Goal: Task Accomplishment & Management: Use online tool/utility

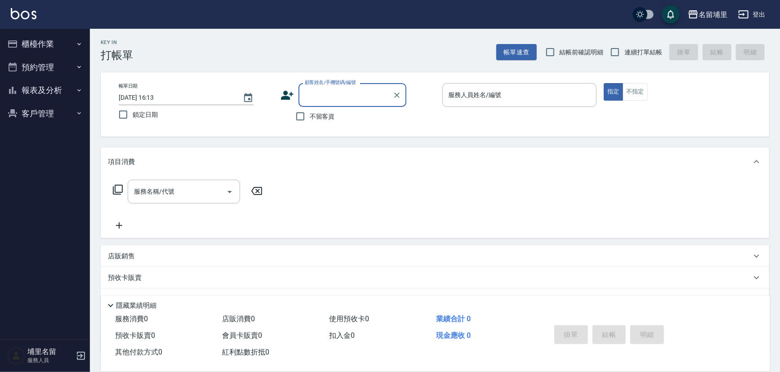
click at [322, 118] on span "不留客資" at bounding box center [322, 116] width 25 height 9
click at [310, 118] on input "不留客資" at bounding box center [300, 116] width 19 height 19
checkbox input "true"
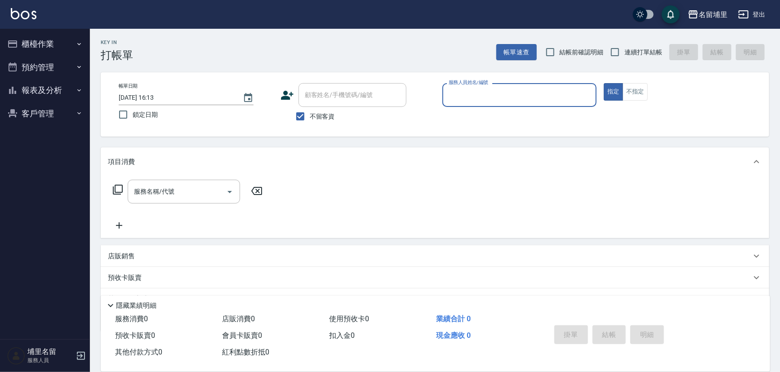
click at [630, 50] on span "連續打單結帳" at bounding box center [644, 52] width 38 height 9
click at [625, 50] on input "連續打單結帳" at bounding box center [615, 52] width 19 height 19
checkbox input "true"
click at [516, 94] on input "服務人員姓名/編號" at bounding box center [520, 95] width 147 height 16
type input "[PERSON_NAME]-5"
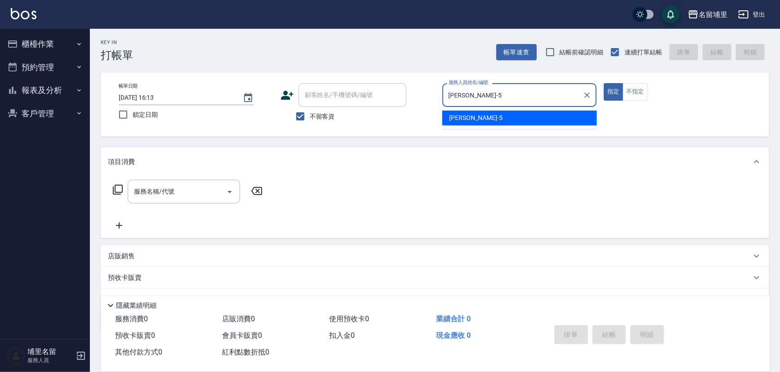
type button "true"
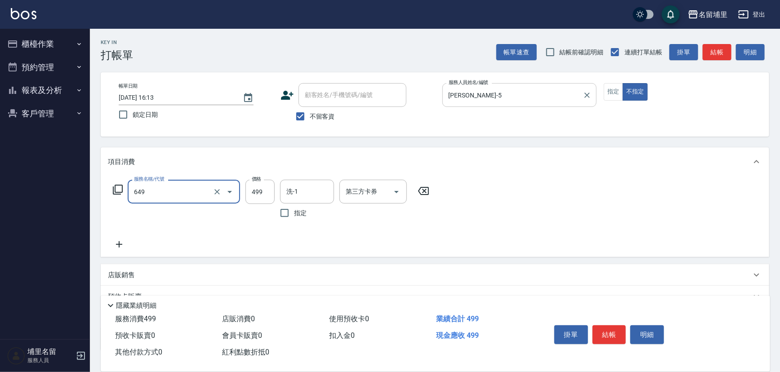
type input "角質499(649)"
type input "599"
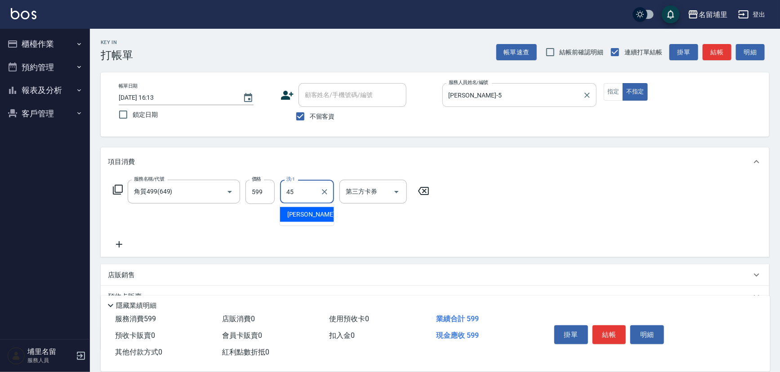
type input "[PERSON_NAME]-45"
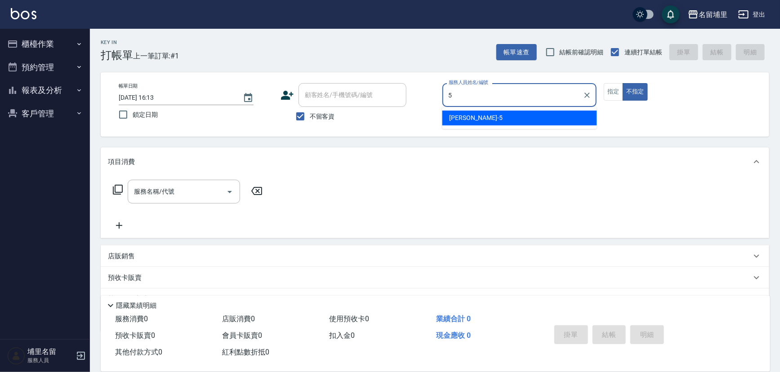
type input "[PERSON_NAME]-5"
type button "false"
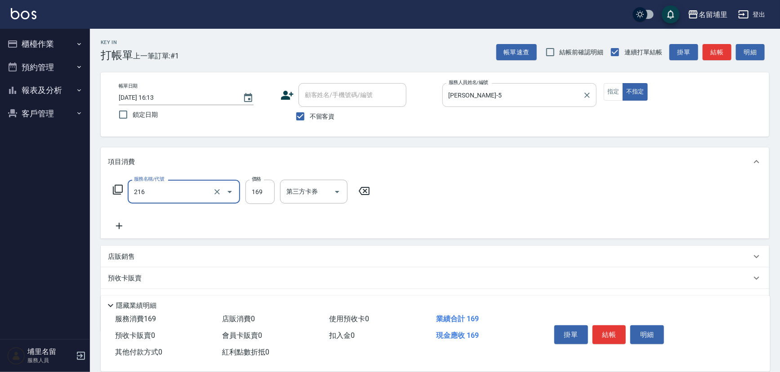
type input "剪髮169(216)"
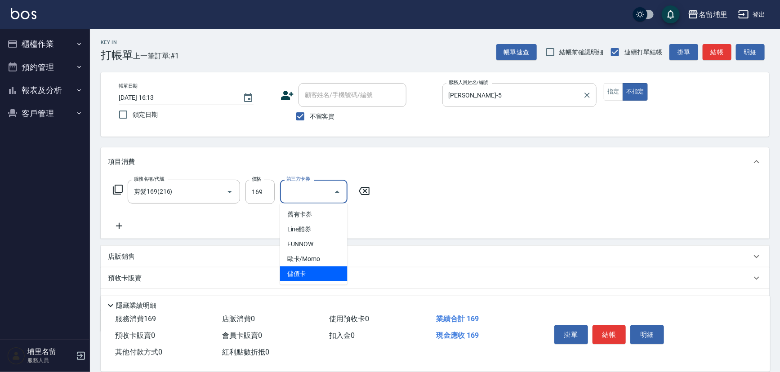
type input "儲值卡"
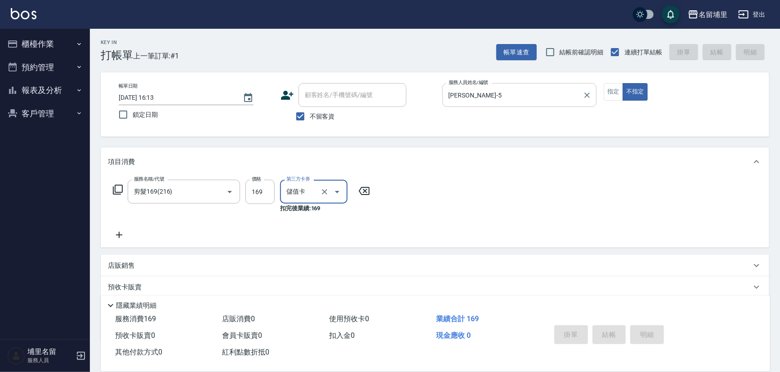
type input "[DATE] 16:14"
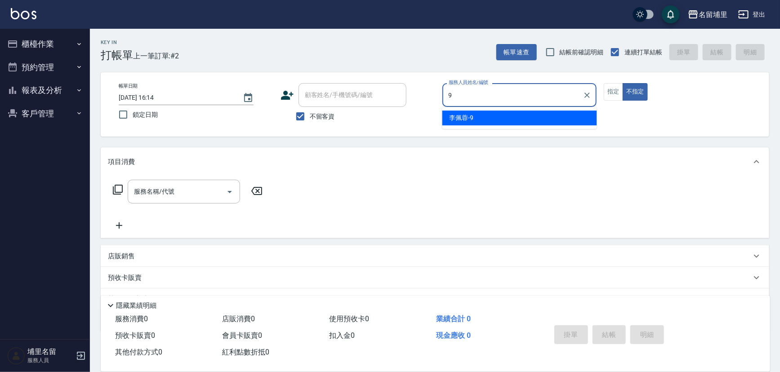
type input "[PERSON_NAME]-9"
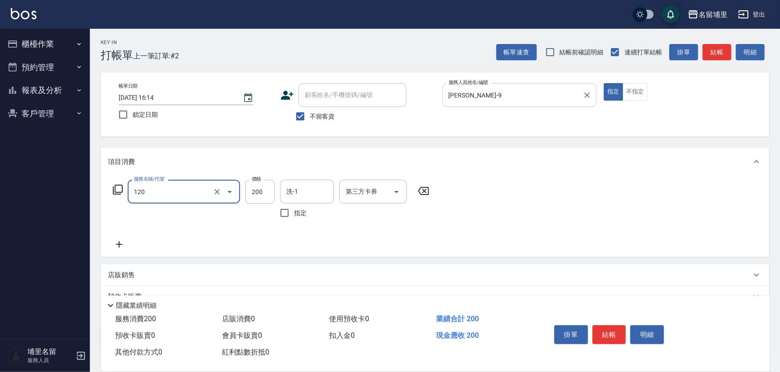
type input "New洗200(120)"
type input "[PERSON_NAME]-42"
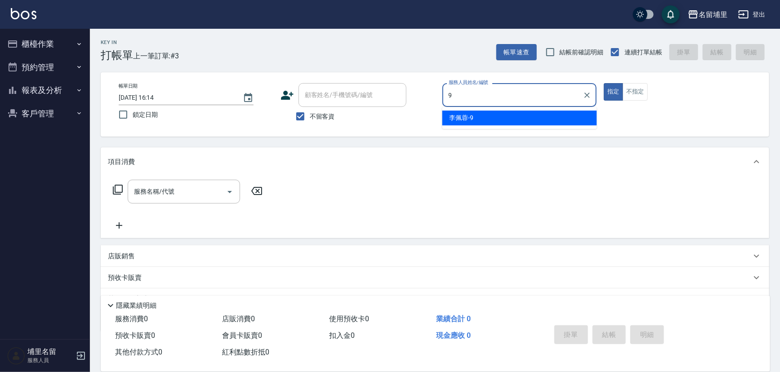
type input "[PERSON_NAME]-9"
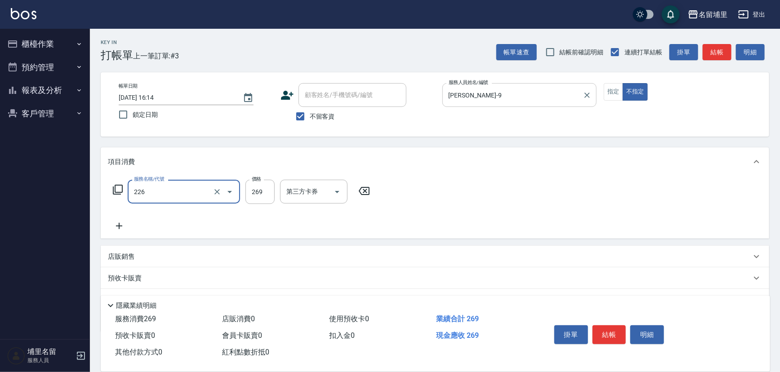
type input "洗剪269(226)"
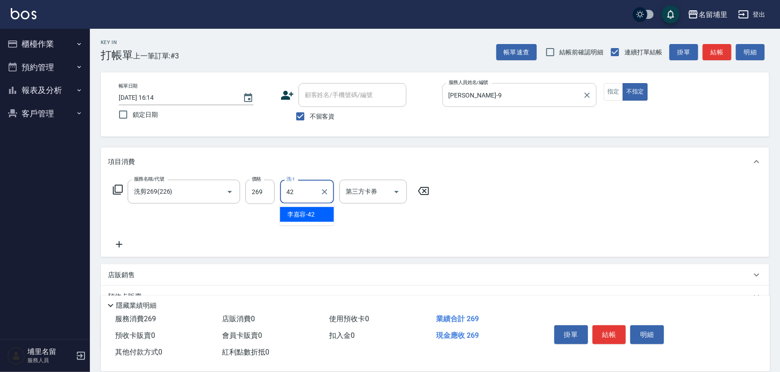
type input "[PERSON_NAME]-42"
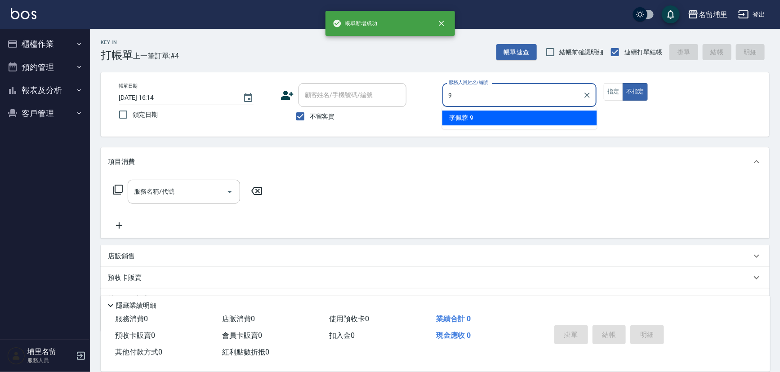
type input "[PERSON_NAME]-9"
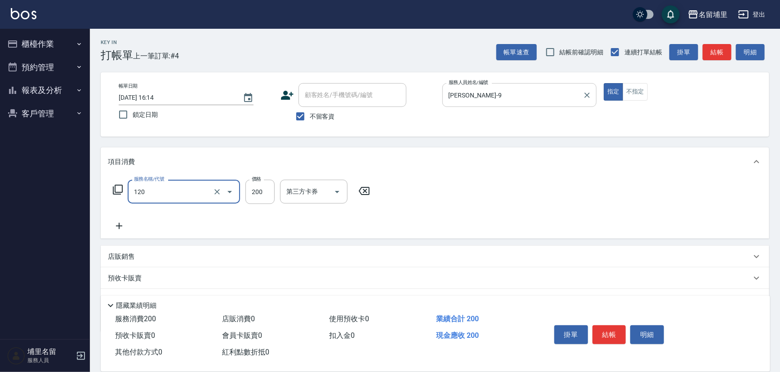
type input "New洗200(120)"
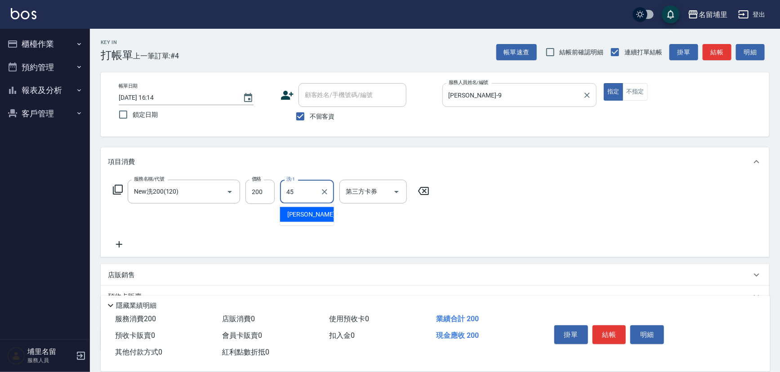
type input "[PERSON_NAME]-45"
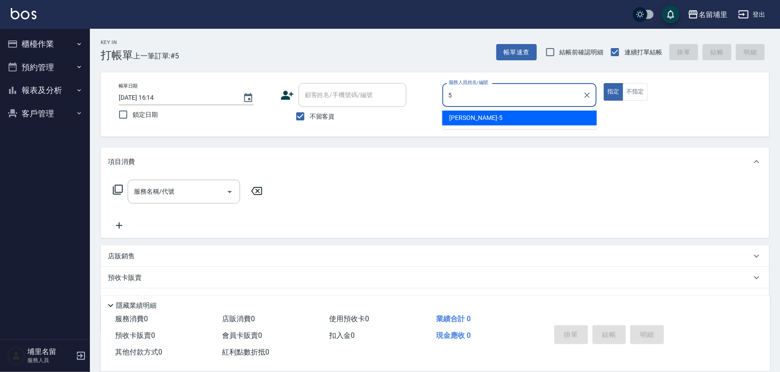
type input "[PERSON_NAME]-5"
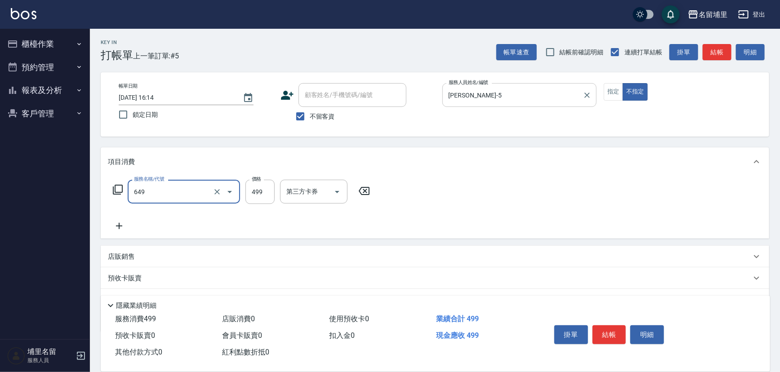
type input "角質499(649)"
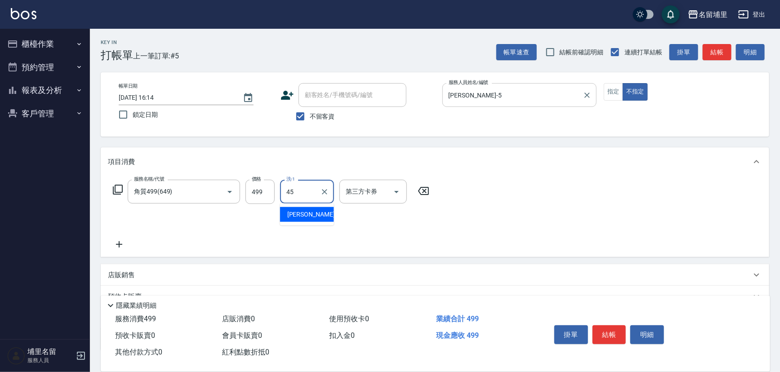
type input "[PERSON_NAME]-45"
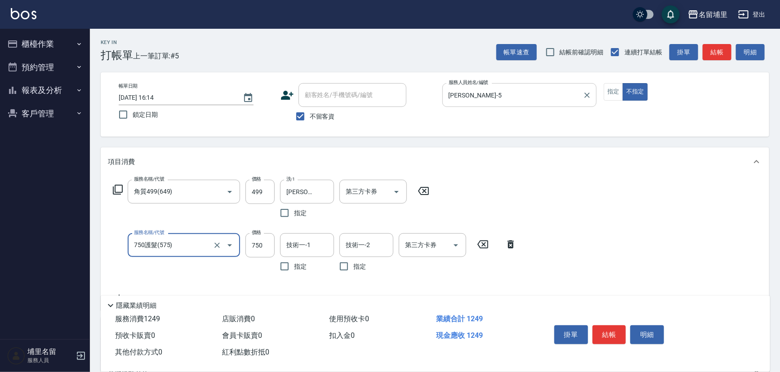
type input "750護髮(575)"
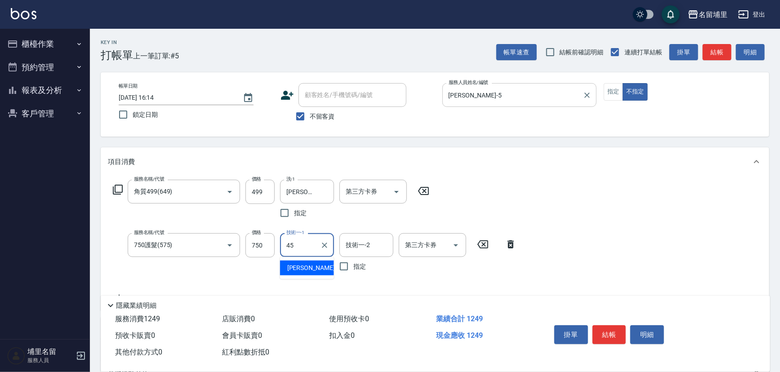
type input "[PERSON_NAME]-45"
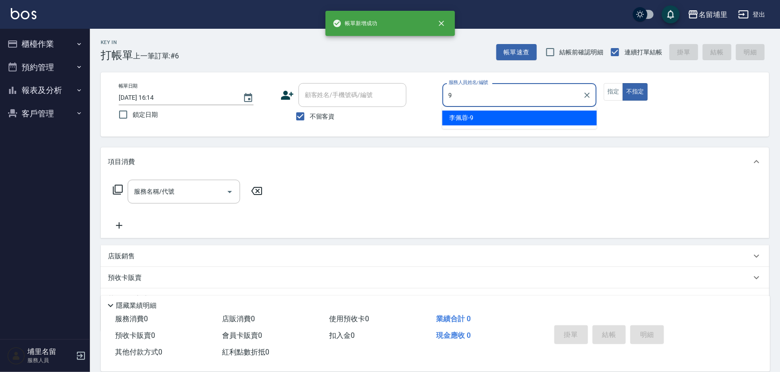
type input "[PERSON_NAME]-9"
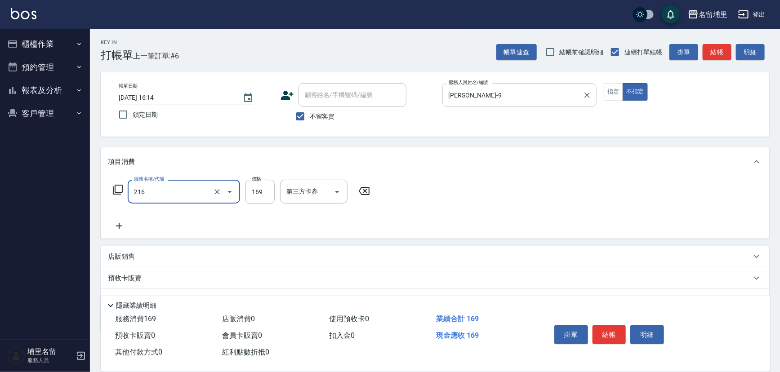
type input "剪髮169(216)"
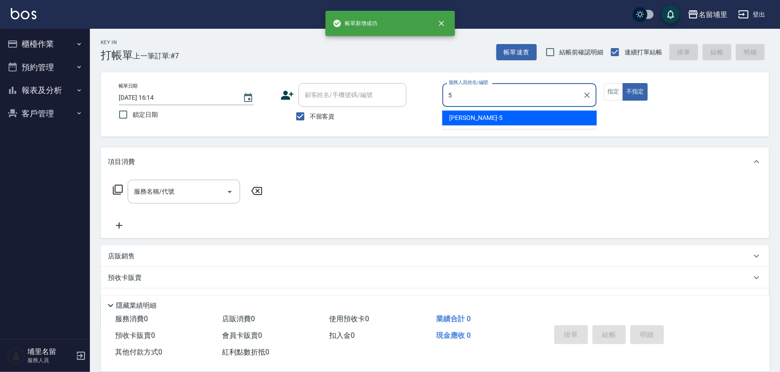
type input "[PERSON_NAME]-5"
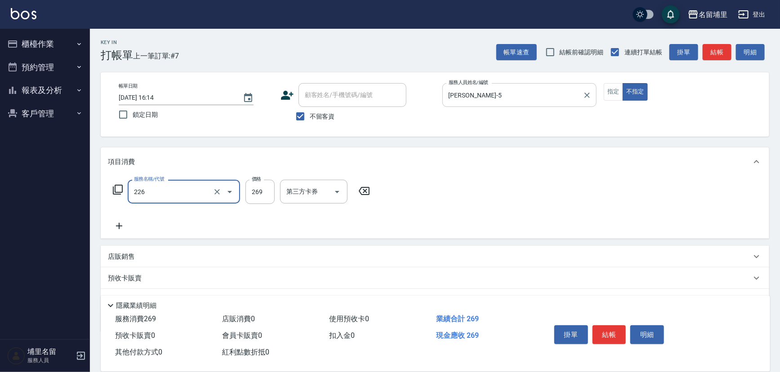
type input "洗剪269(226)"
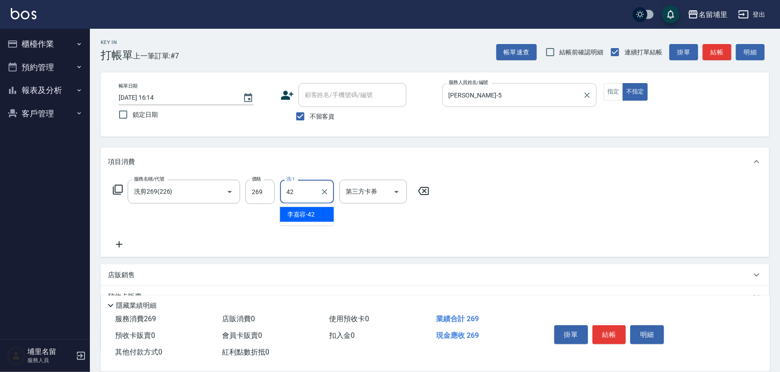
type input "[PERSON_NAME]-42"
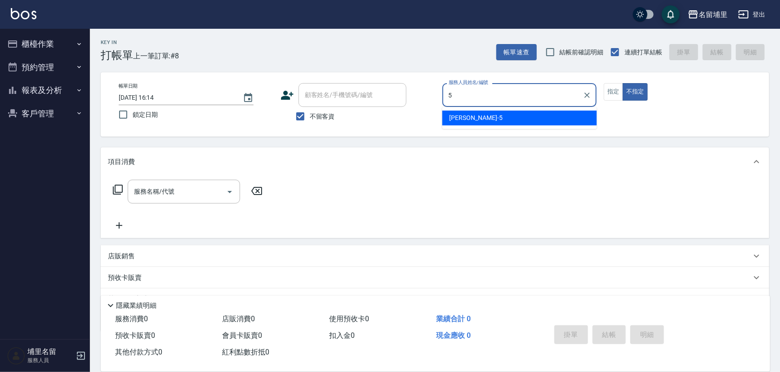
type input "[PERSON_NAME]-5"
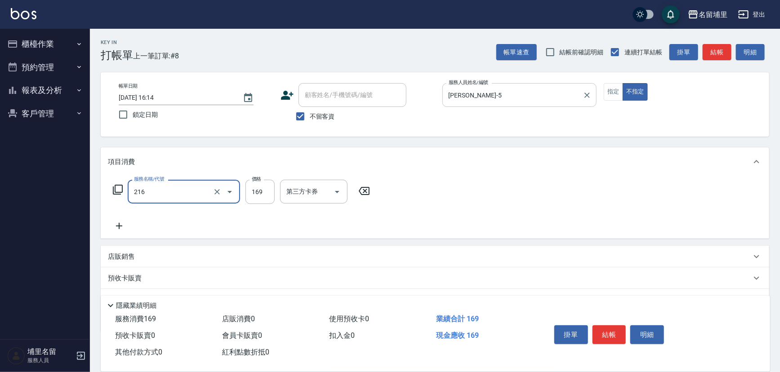
type input "剪髮169(216)"
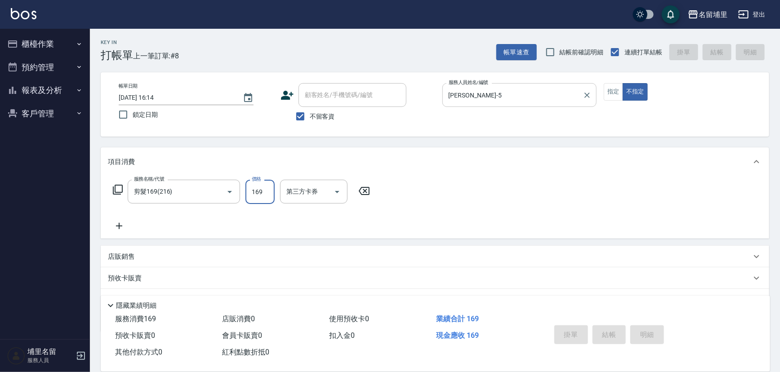
type input "[DATE] 16:15"
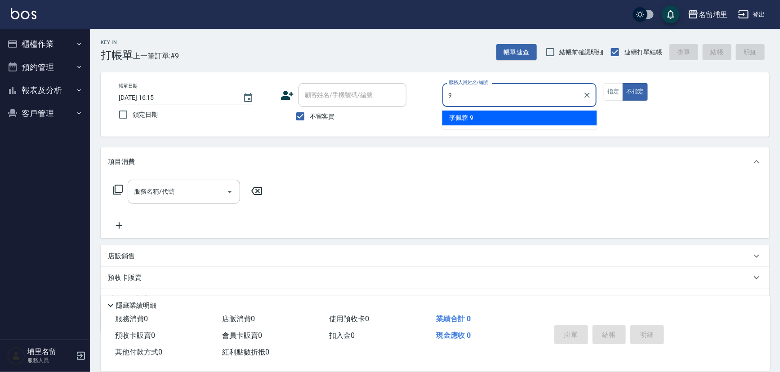
type input "[PERSON_NAME]-9"
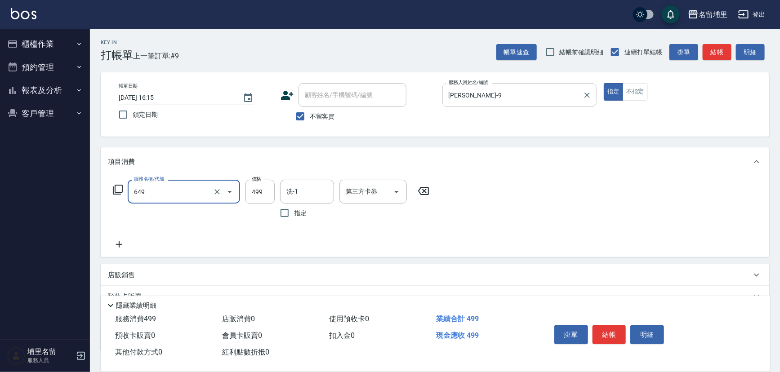
type input "角質499(649)"
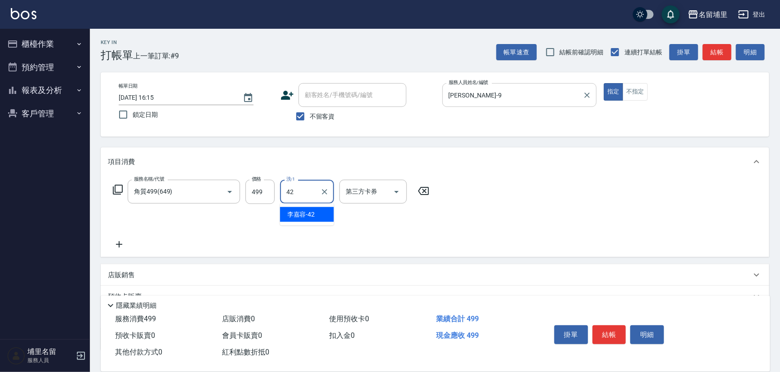
type input "[PERSON_NAME]-42"
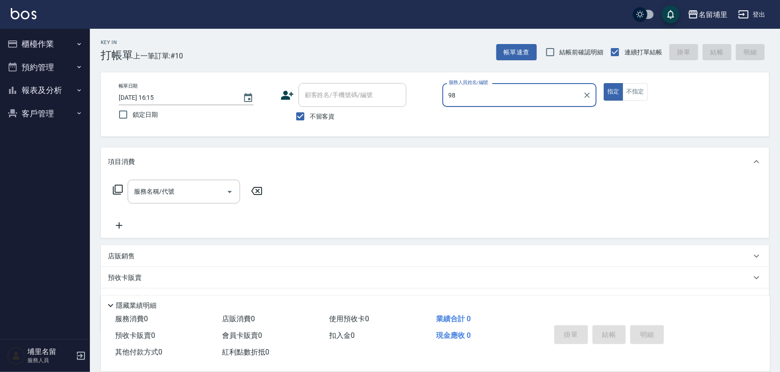
type input "98"
click at [604, 83] on button "指定" at bounding box center [613, 92] width 19 height 18
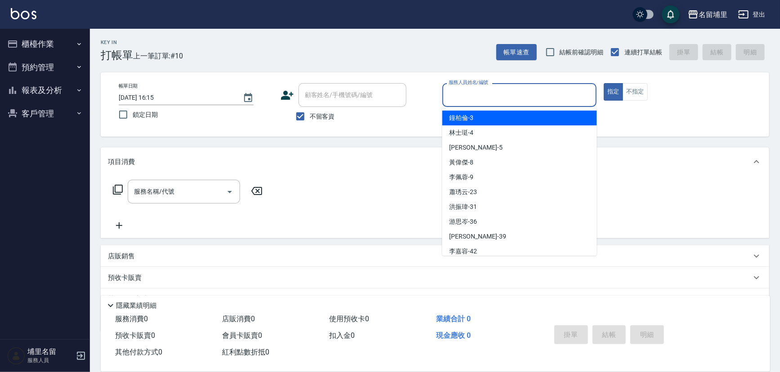
click at [513, 94] on input "服務人員姓名/編號" at bounding box center [520, 95] width 147 height 16
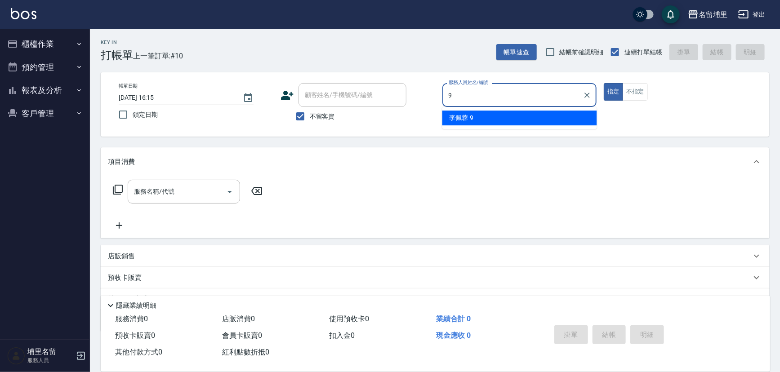
type input "[PERSON_NAME]-9"
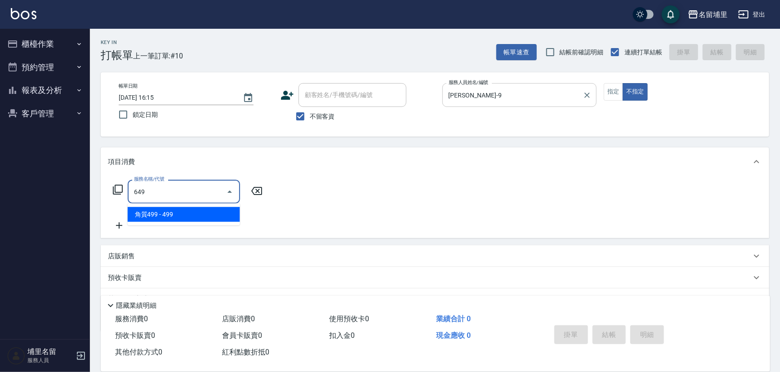
type input "角質499(649)"
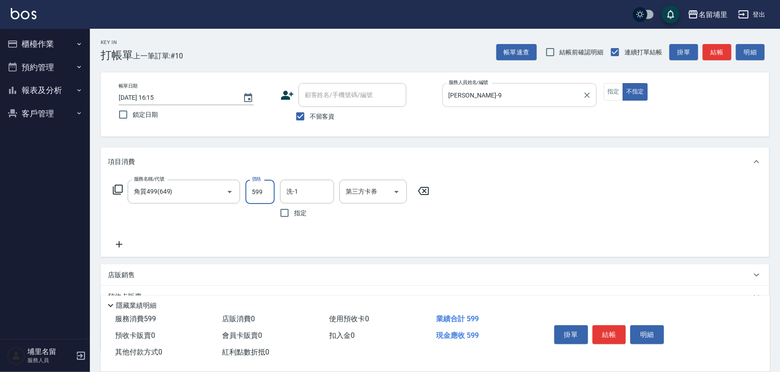
type input "599"
type input "[PERSON_NAME]-42"
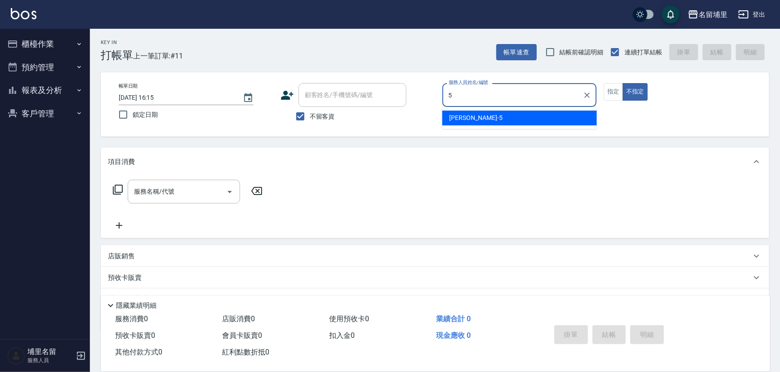
type input "[PERSON_NAME]-5"
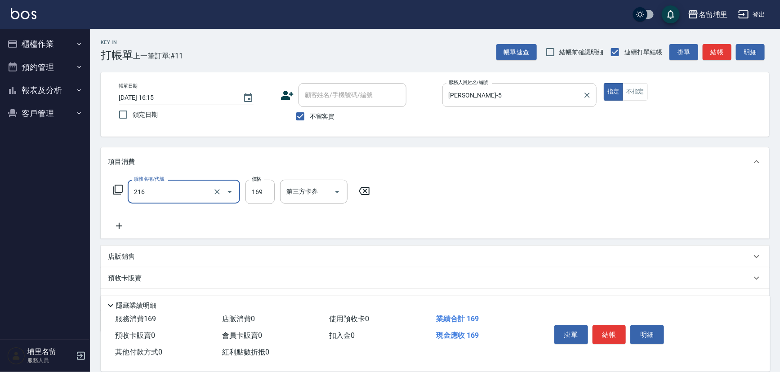
type input "剪髮169(216)"
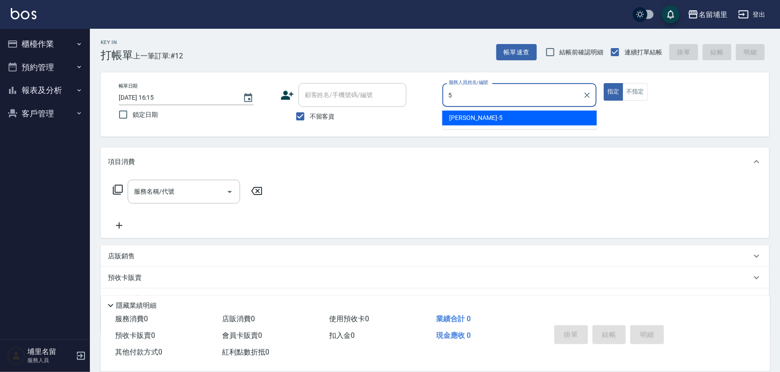
type input "[PERSON_NAME]-5"
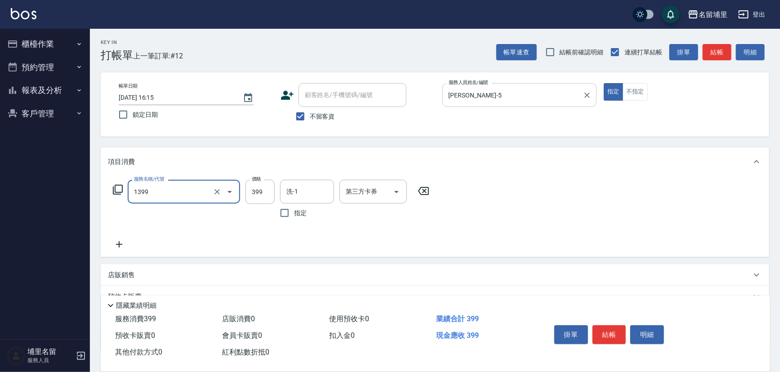
type input "海鹽洗髮399(1399)"
type input "499"
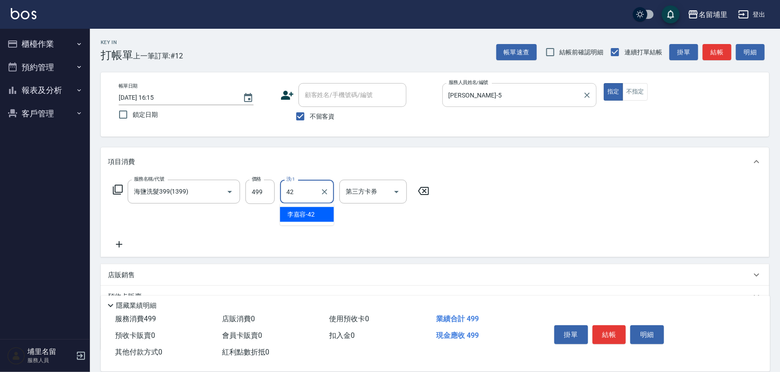
type input "[PERSON_NAME]-42"
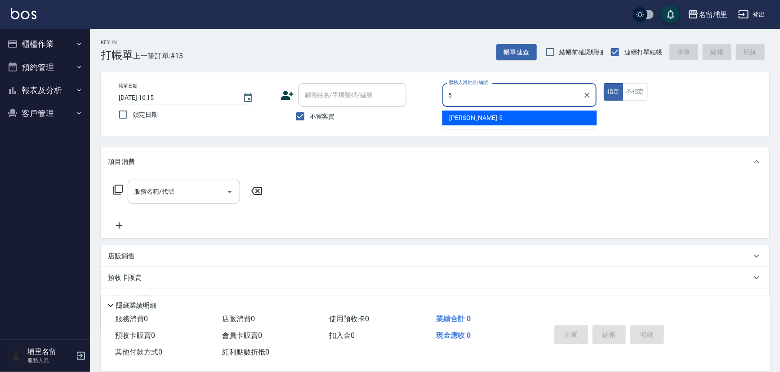
type input "[PERSON_NAME]-5"
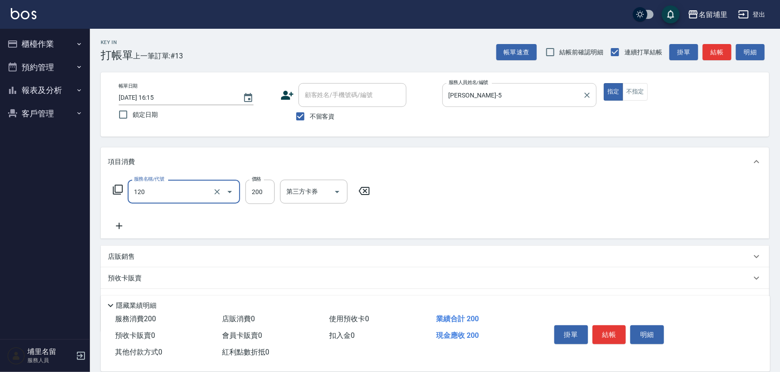
type input "New洗200(120)"
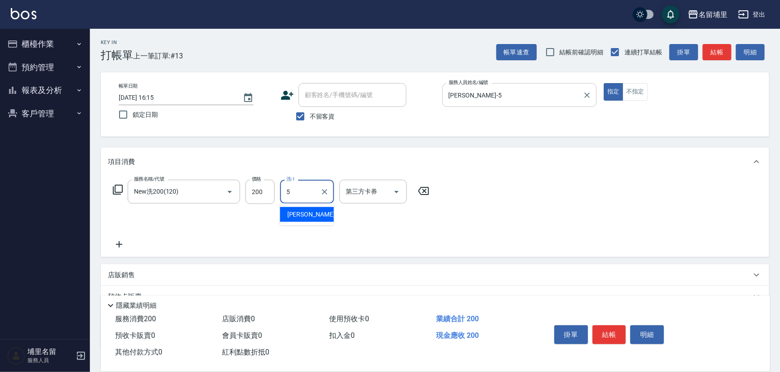
type input "[PERSON_NAME]-5"
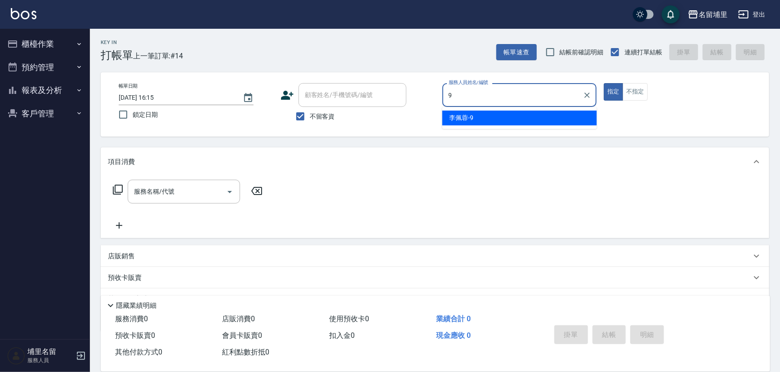
type input "[PERSON_NAME]-9"
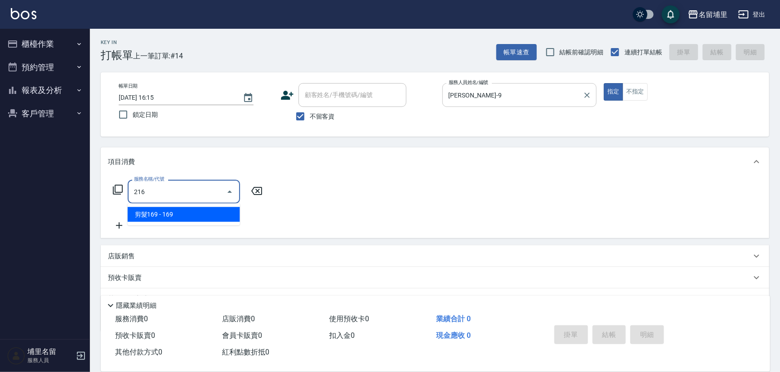
type input "剪髮169(216)"
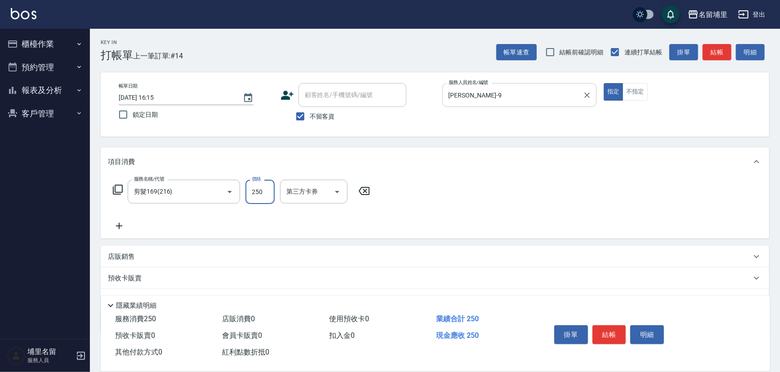
type input "250"
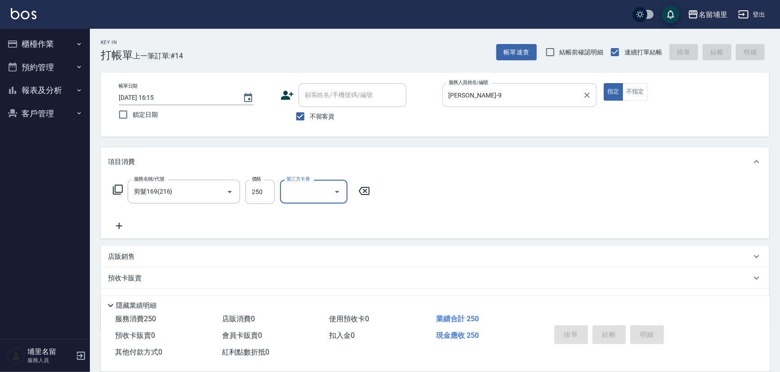
type input "[DATE] 16:16"
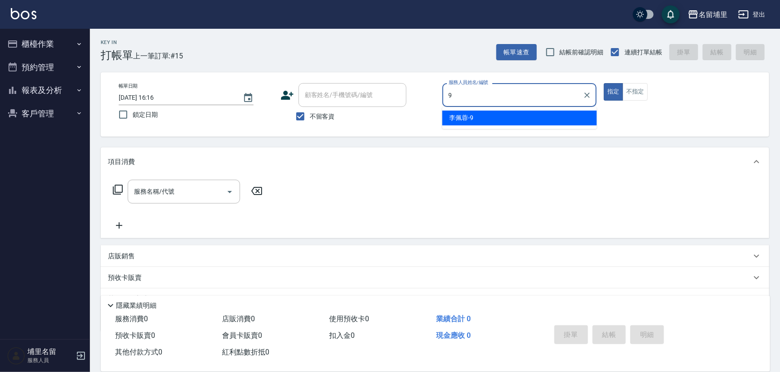
type input "[PERSON_NAME]-9"
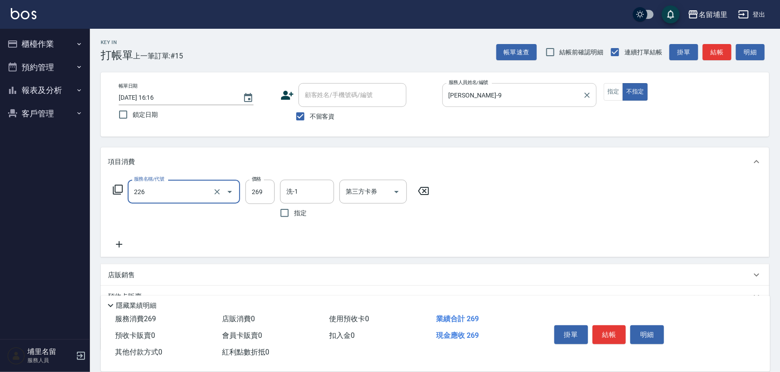
type input "洗剪269(226)"
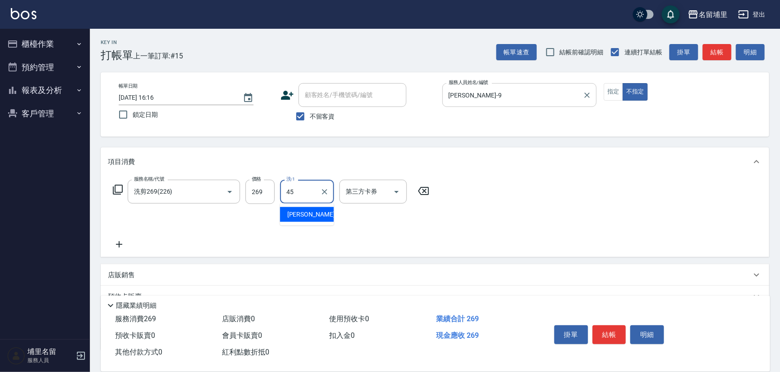
type input "[PERSON_NAME]-45"
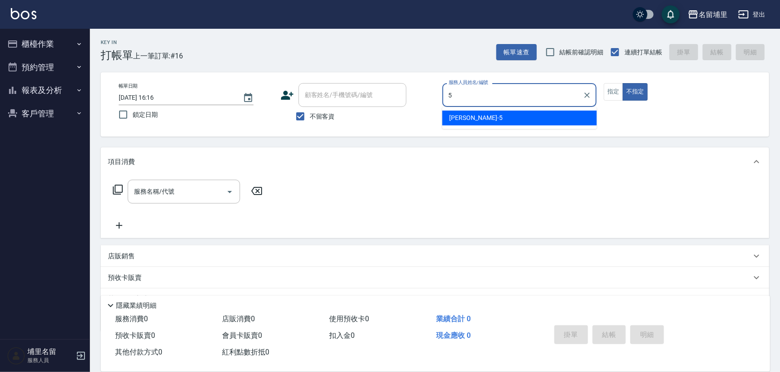
type input "[PERSON_NAME]-5"
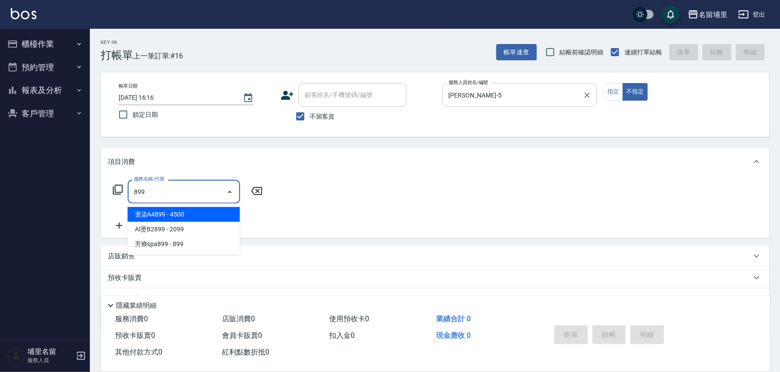
type input "燙染A4899(01)"
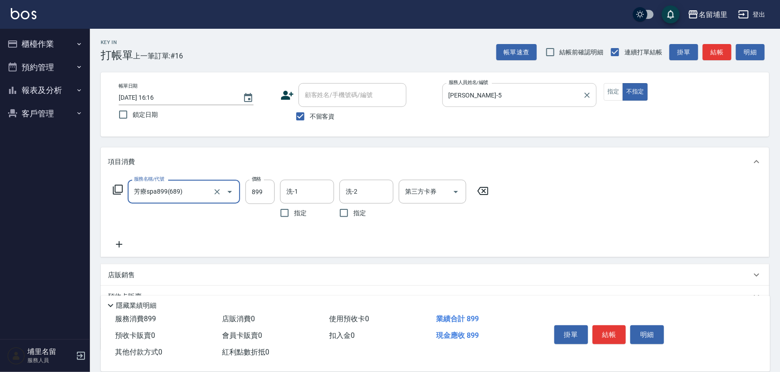
type input "芳療spa899(689)"
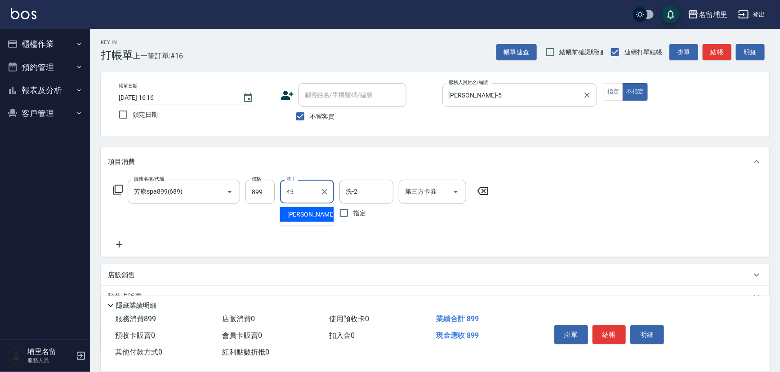
type input "[PERSON_NAME]-45"
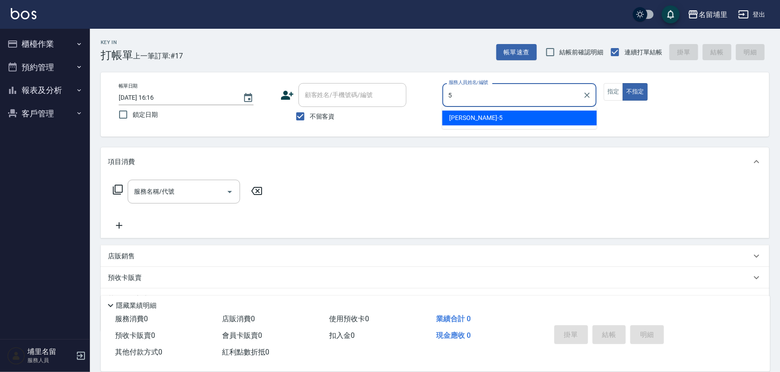
type input "[PERSON_NAME]-5"
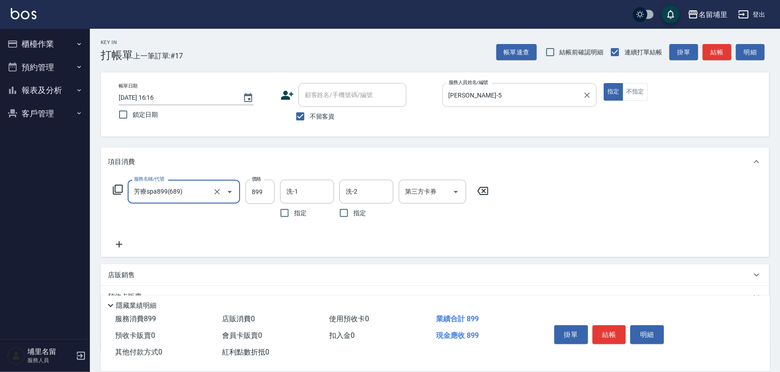
type input "芳療spa899(689)"
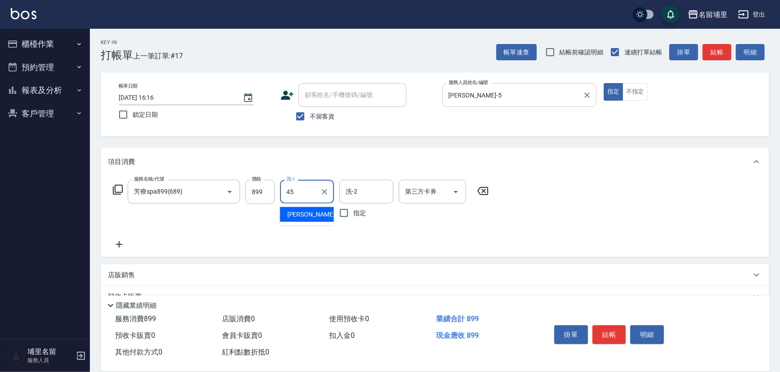
type input "[PERSON_NAME]-45"
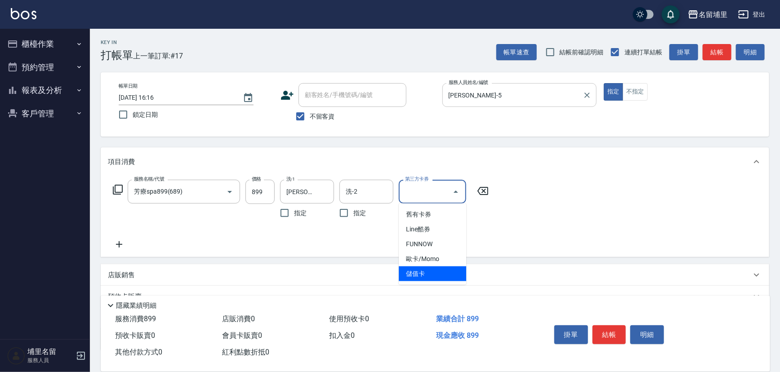
type input "儲值卡"
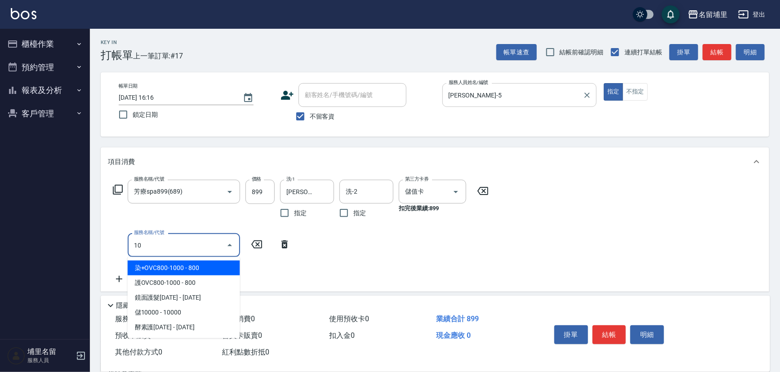
type input "1"
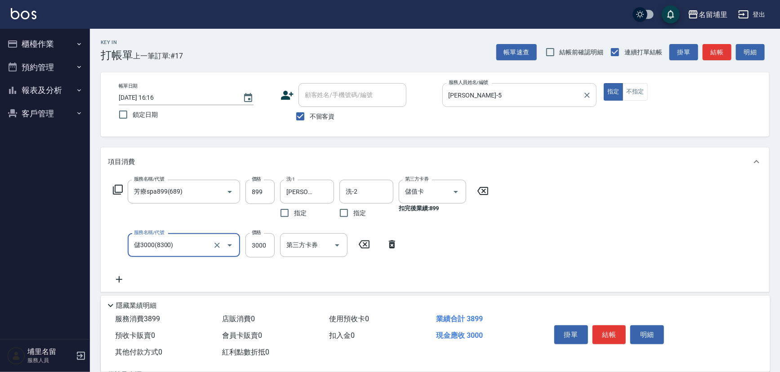
type input "儲3000(8300)"
type input "1000"
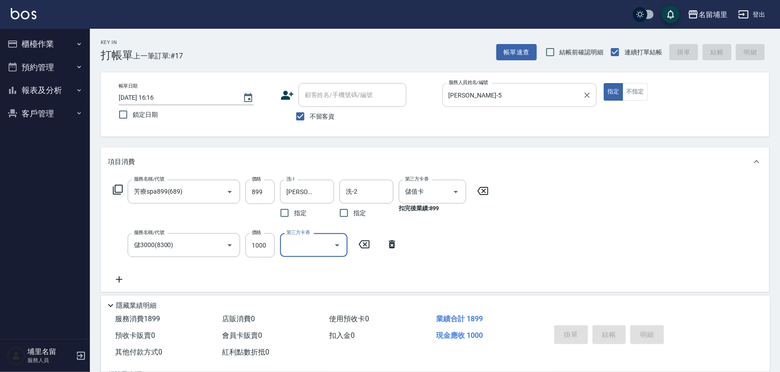
type input "[DATE] 16:17"
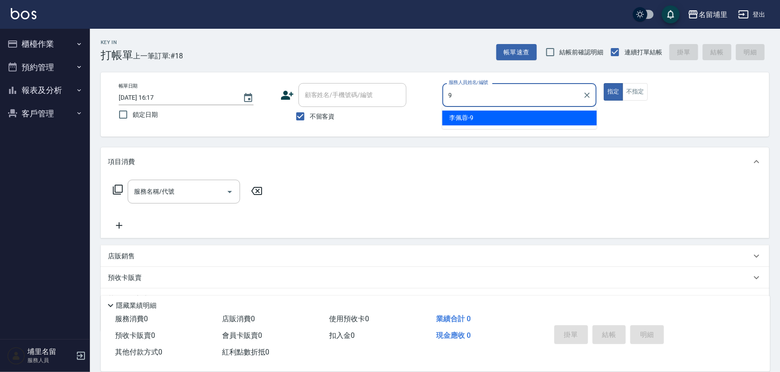
type input "[PERSON_NAME]-9"
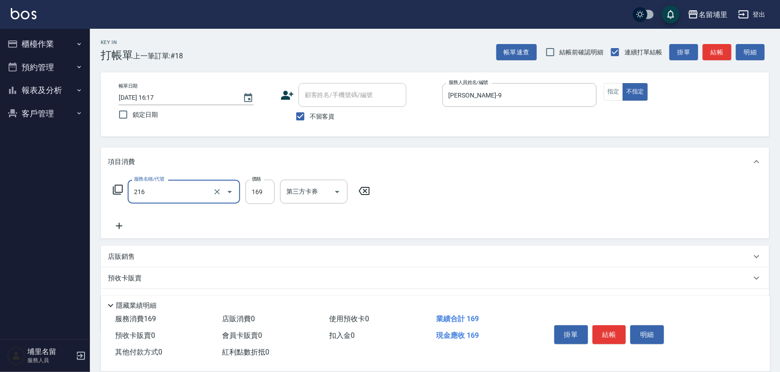
type input "剪髮169(216)"
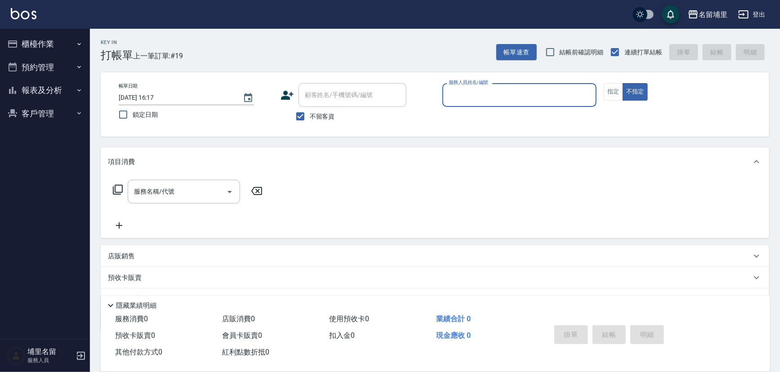
click at [44, 85] on button "報表及分析" at bounding box center [45, 90] width 83 height 23
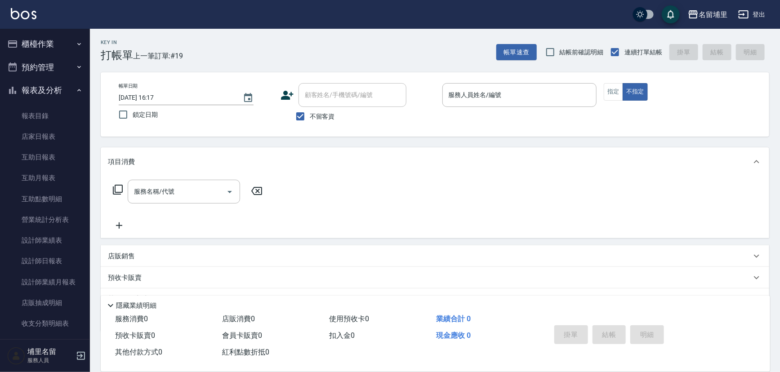
click at [63, 40] on button "櫃檯作業" at bounding box center [45, 43] width 83 height 23
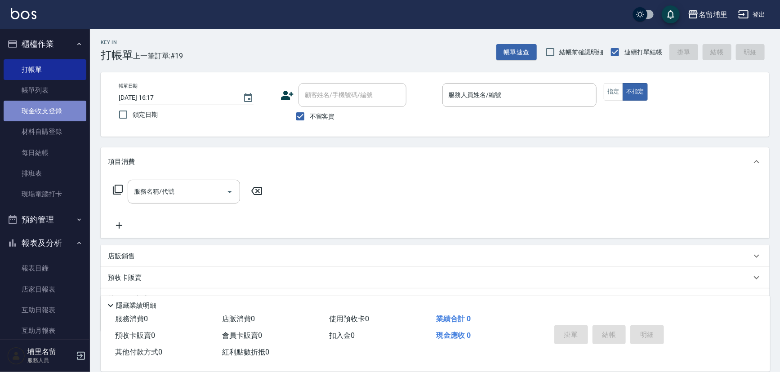
click at [56, 116] on link "現金收支登錄" at bounding box center [45, 111] width 83 height 21
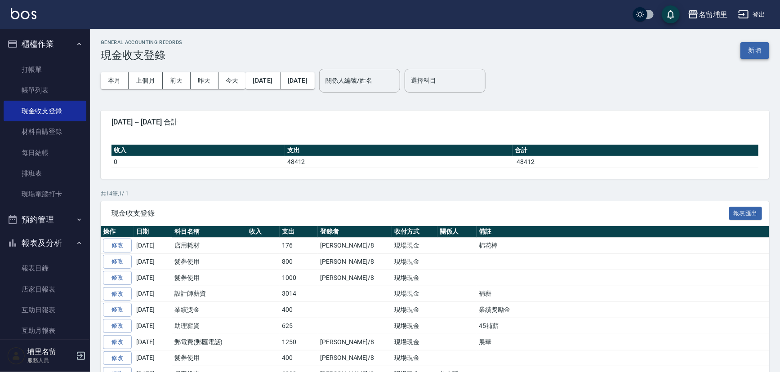
click at [757, 47] on button "新增" at bounding box center [755, 50] width 29 height 17
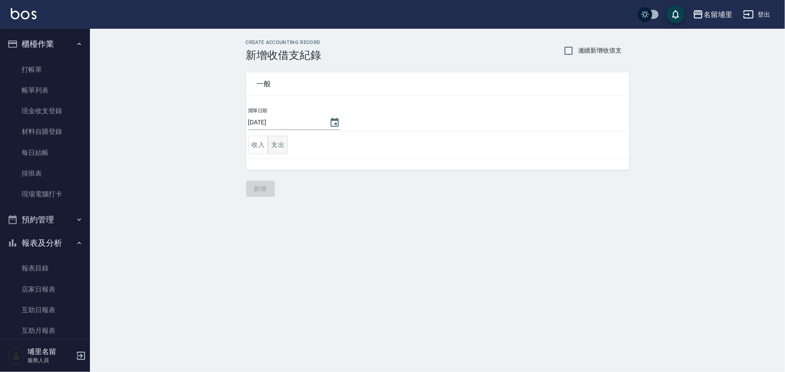
click at [279, 149] on button "支出" at bounding box center [278, 145] width 20 height 18
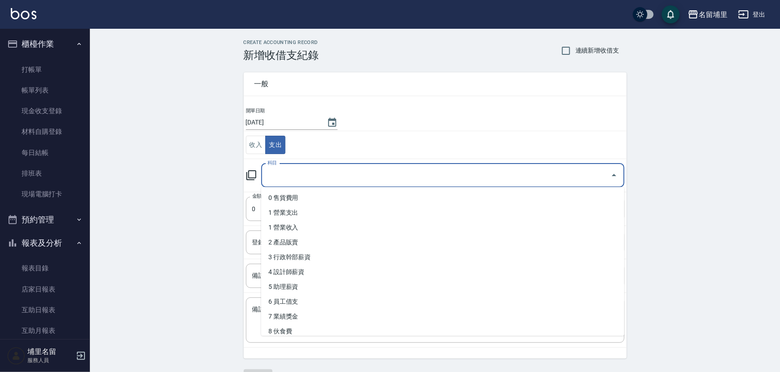
click at [295, 175] on input "科目" at bounding box center [436, 176] width 342 height 16
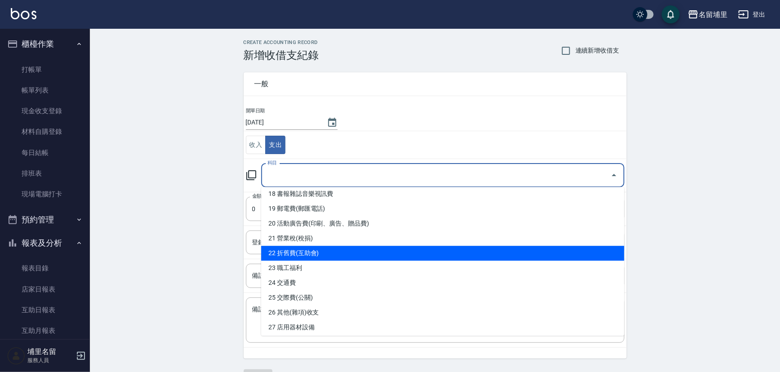
scroll to position [327, 0]
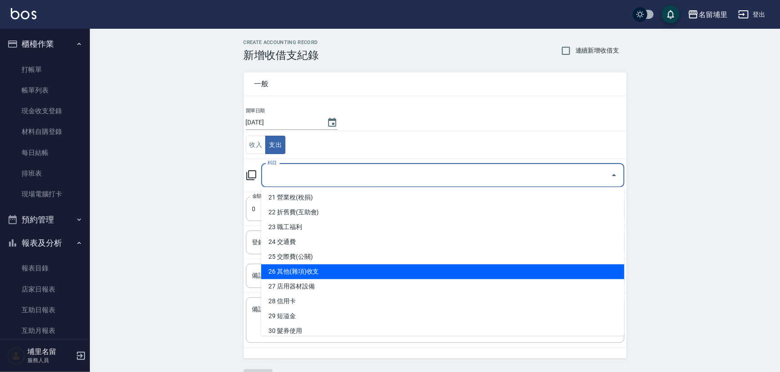
click at [313, 274] on li "26 其他(雜項)收支" at bounding box center [442, 271] width 363 height 15
type input "26 其他(雜項)收支"
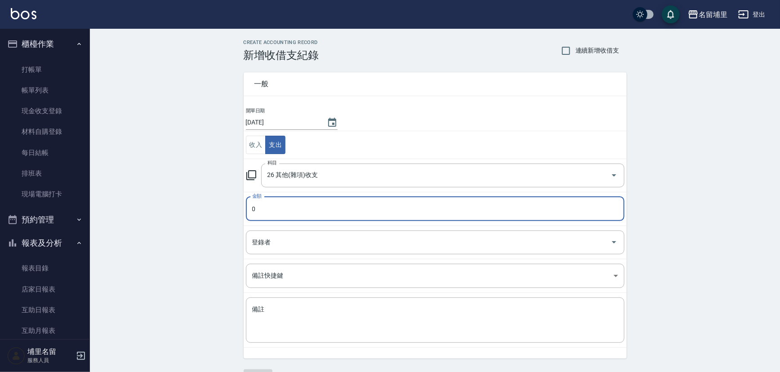
click at [308, 207] on input "0" at bounding box center [435, 209] width 379 height 24
type input "150"
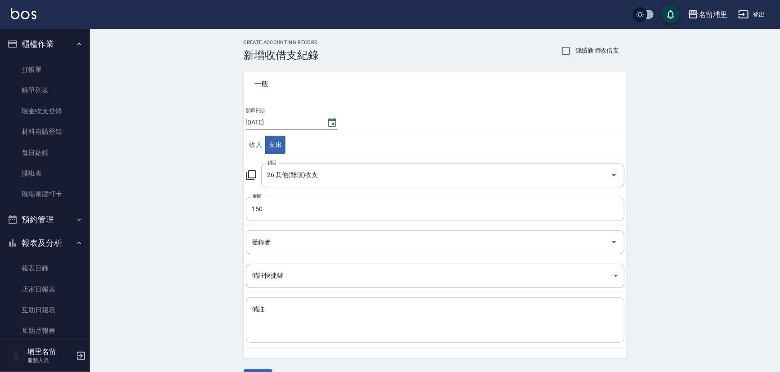
click at [307, 304] on div "x 備註" at bounding box center [435, 320] width 379 height 45
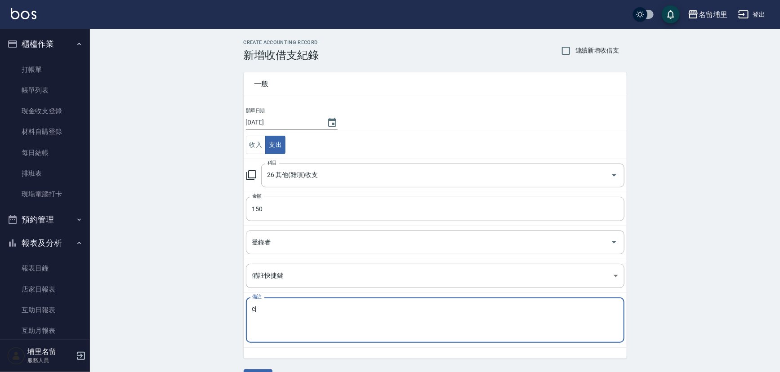
type textarea "c"
type textarea "貨物運費"
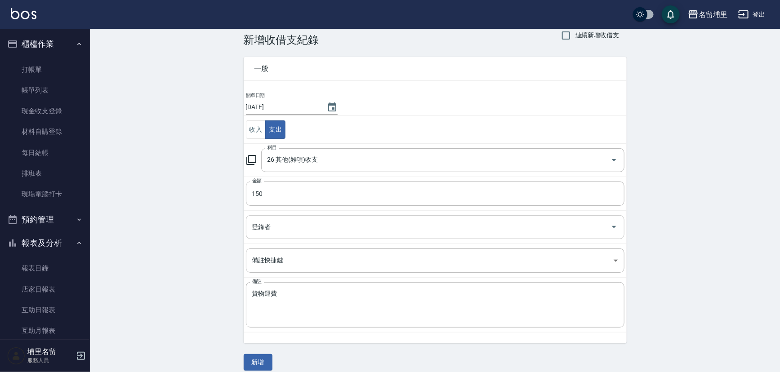
scroll to position [24, 0]
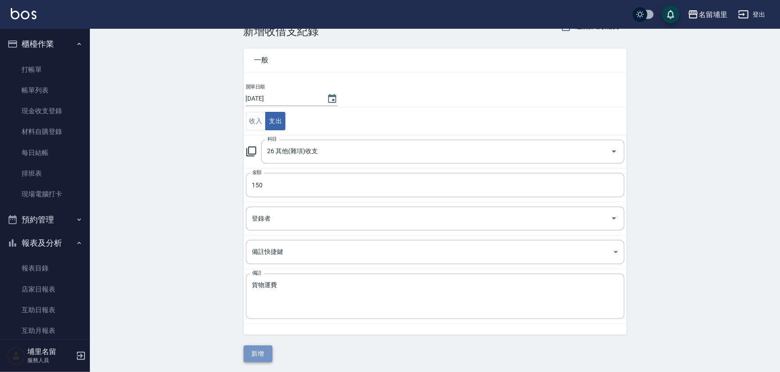
click at [260, 351] on button "新增" at bounding box center [258, 354] width 29 height 17
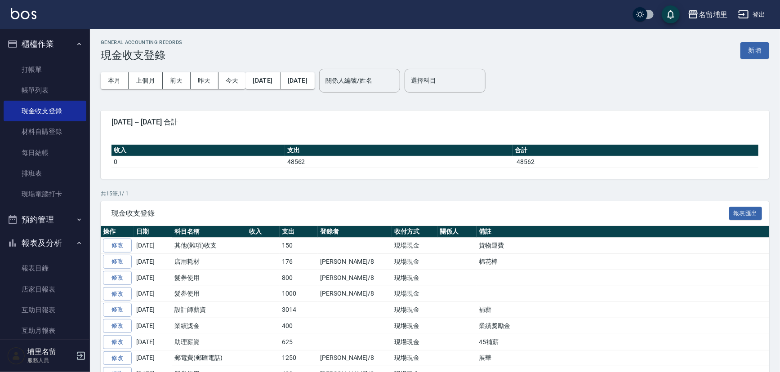
click at [268, 315] on td at bounding box center [263, 310] width 33 height 16
drag, startPoint x: 365, startPoint y: 326, endPoint x: 405, endPoint y: 324, distance: 40.0
click at [405, 324] on td "現場現金" at bounding box center [414, 326] width 45 height 16
click at [392, 326] on td "現場現金" at bounding box center [414, 326] width 45 height 16
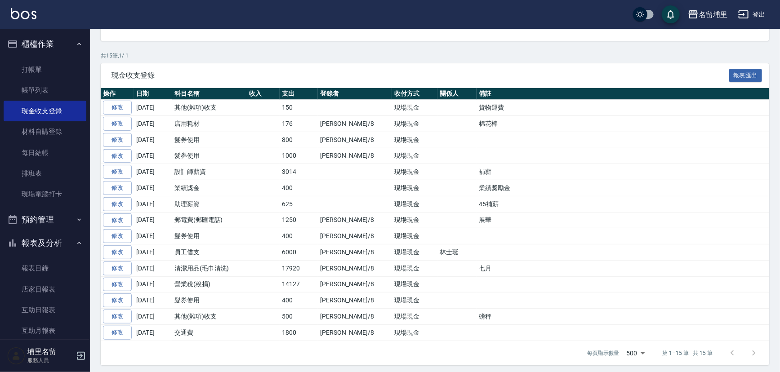
scroll to position [139, 0]
